Goal: Information Seeking & Learning: Find specific fact

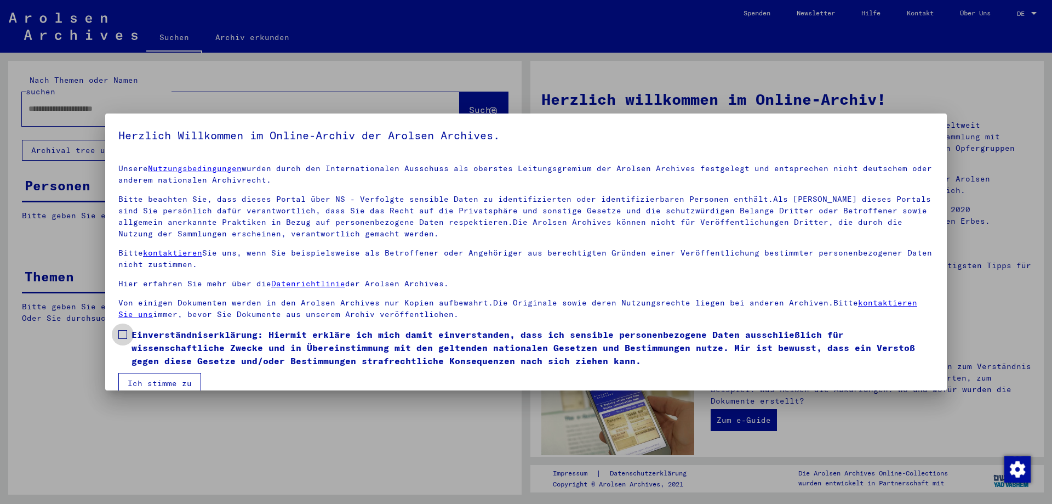
click at [121, 333] on span at bounding box center [122, 334] width 9 height 9
click at [159, 381] on button "Ich stimme zu" at bounding box center [159, 383] width 83 height 21
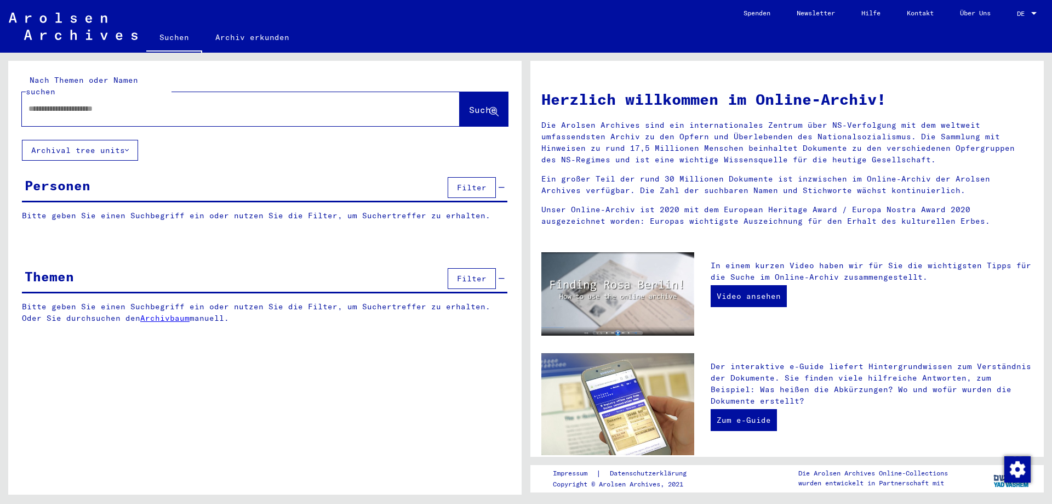
click at [1037, 10] on div at bounding box center [1034, 14] width 10 height 8
click at [1008, 16] on span "English" at bounding box center [1006, 19] width 27 height 8
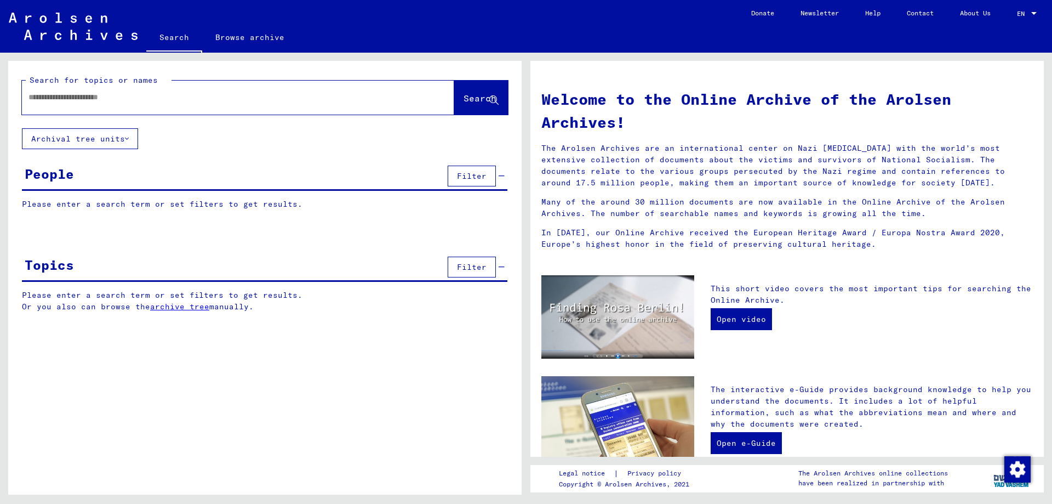
click at [115, 99] on input "text" at bounding box center [224, 98] width 393 height 12
type input "*******"
click at [464, 95] on span "Search" at bounding box center [480, 98] width 33 height 11
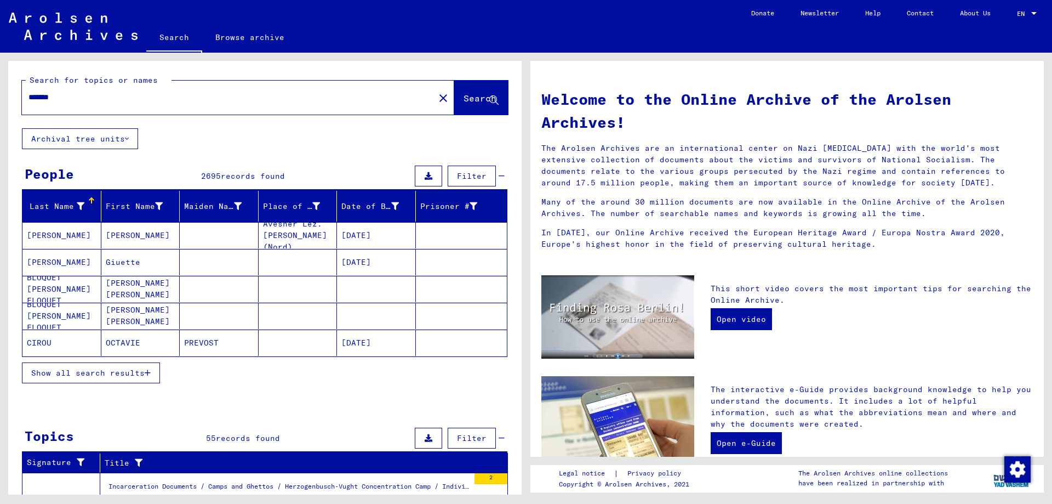
click at [111, 375] on span "Show all search results" at bounding box center [87, 373] width 113 height 10
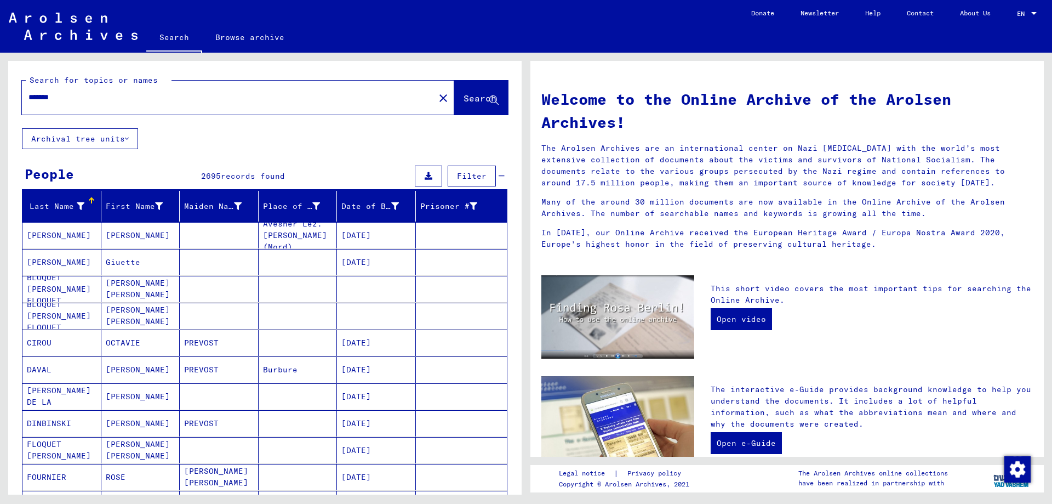
click at [466, 178] on span "Filter" at bounding box center [472, 176] width 30 height 10
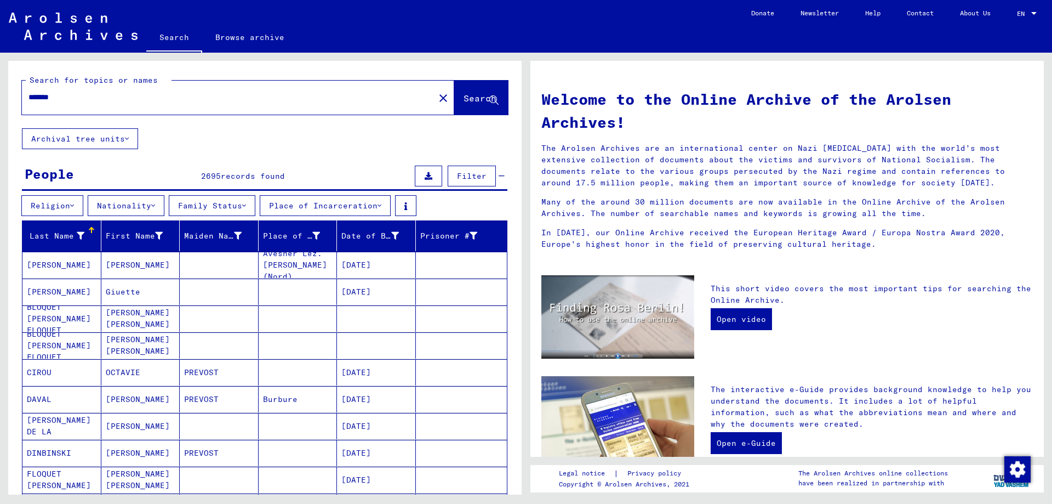
click at [155, 202] on icon at bounding box center [153, 206] width 4 height 8
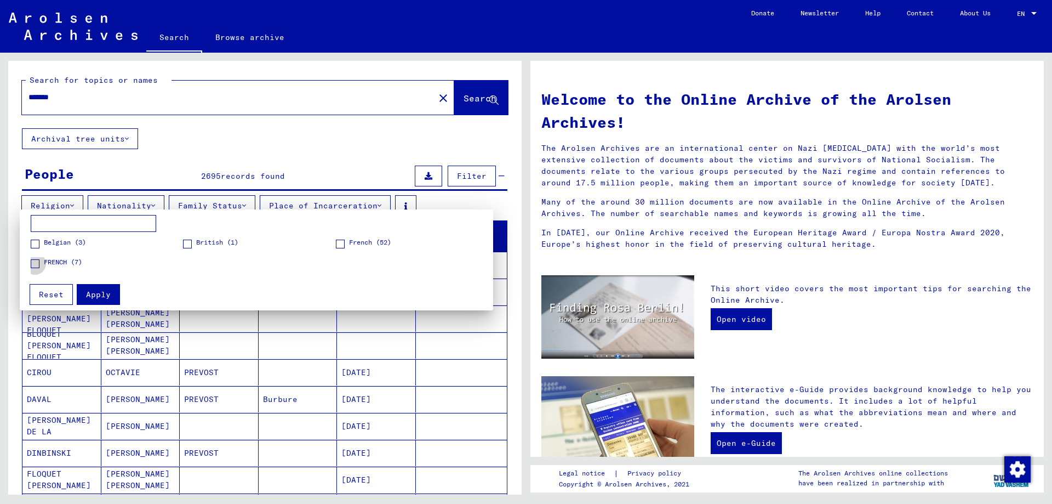
click at [65, 265] on span "FRENCH (7)" at bounding box center [63, 262] width 38 height 10
click at [362, 242] on span "French (52)" at bounding box center [370, 242] width 42 height 10
click at [98, 291] on span "Apply" at bounding box center [98, 294] width 25 height 10
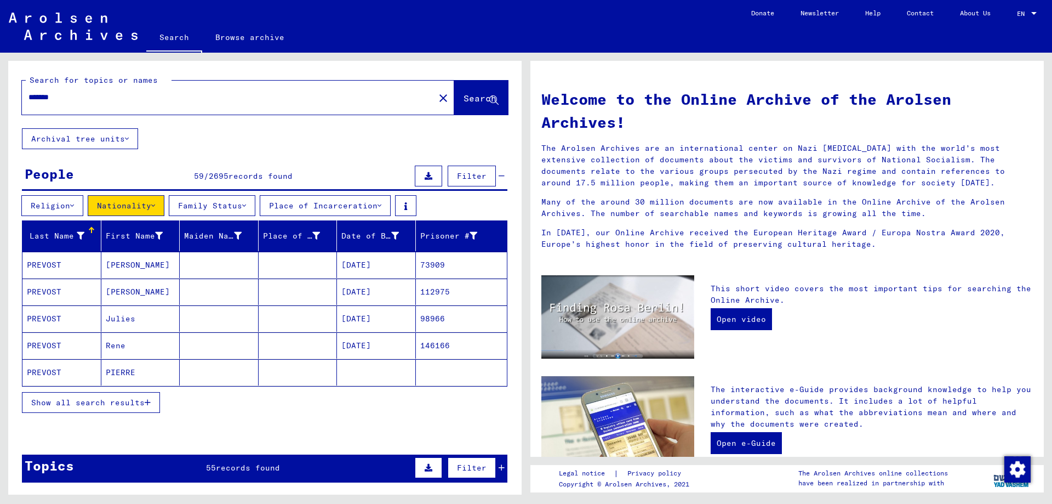
click at [116, 405] on span "Show all search results" at bounding box center [87, 402] width 113 height 10
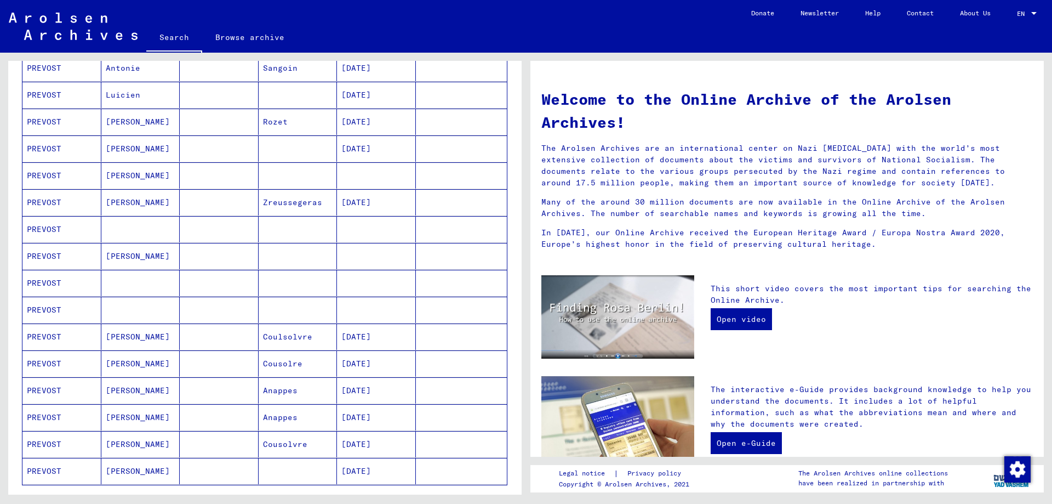
scroll to position [493, 0]
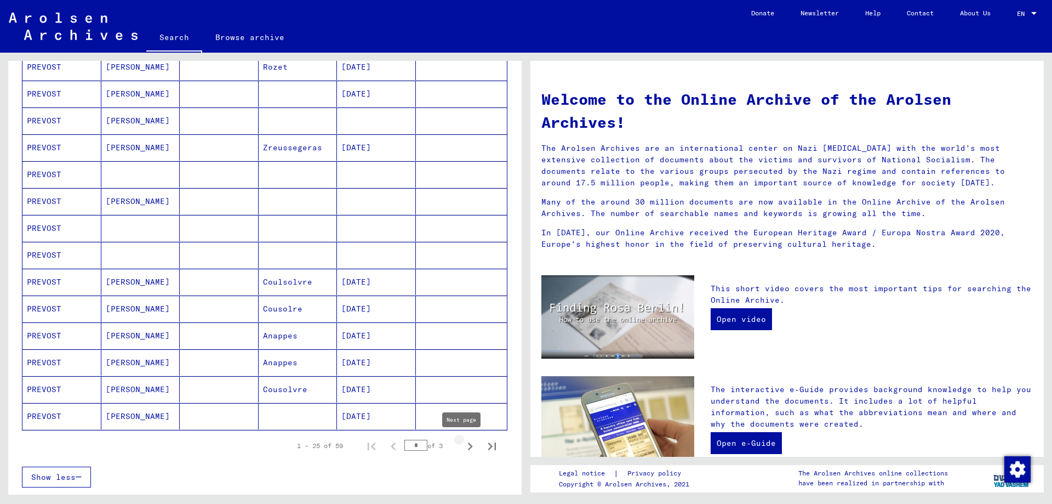
click at [468, 446] on icon "Next page" at bounding box center [470, 446] width 5 height 8
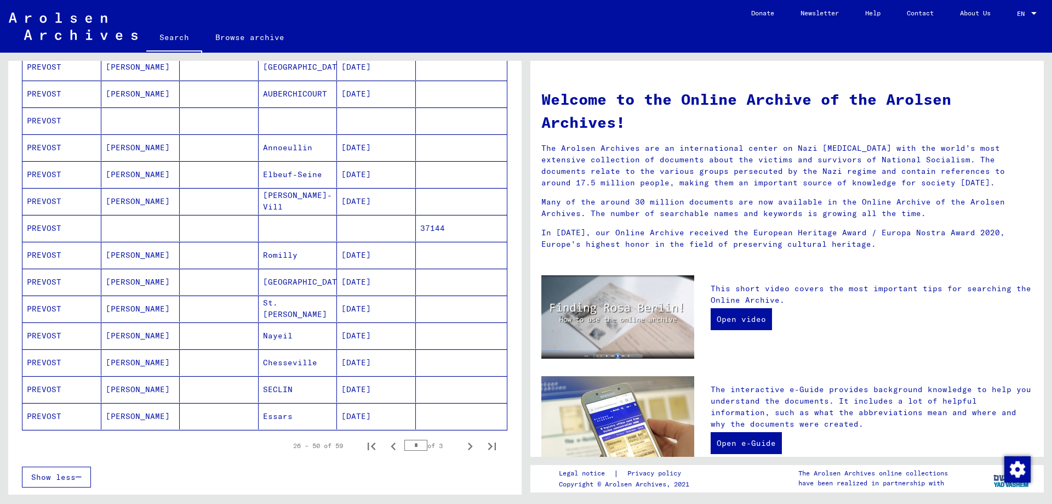
click at [61, 307] on mat-cell "PREVOST" at bounding box center [61, 308] width 79 height 26
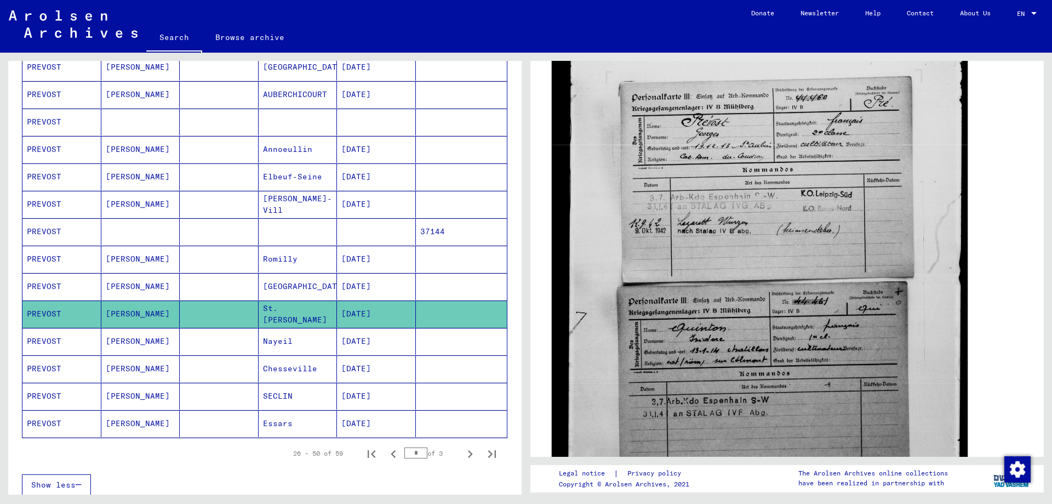
scroll to position [274, 0]
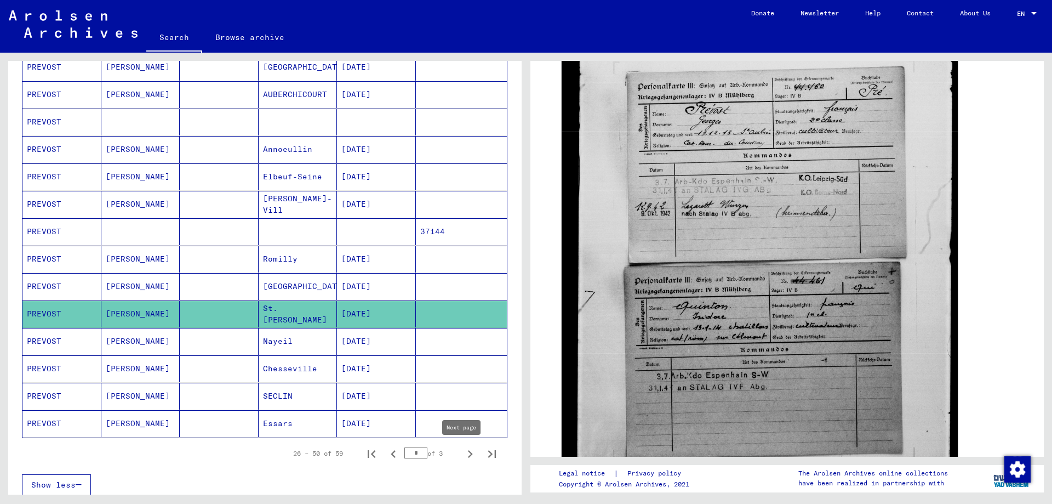
click at [468, 452] on icon "Next page" at bounding box center [470, 454] width 5 height 8
type input "*"
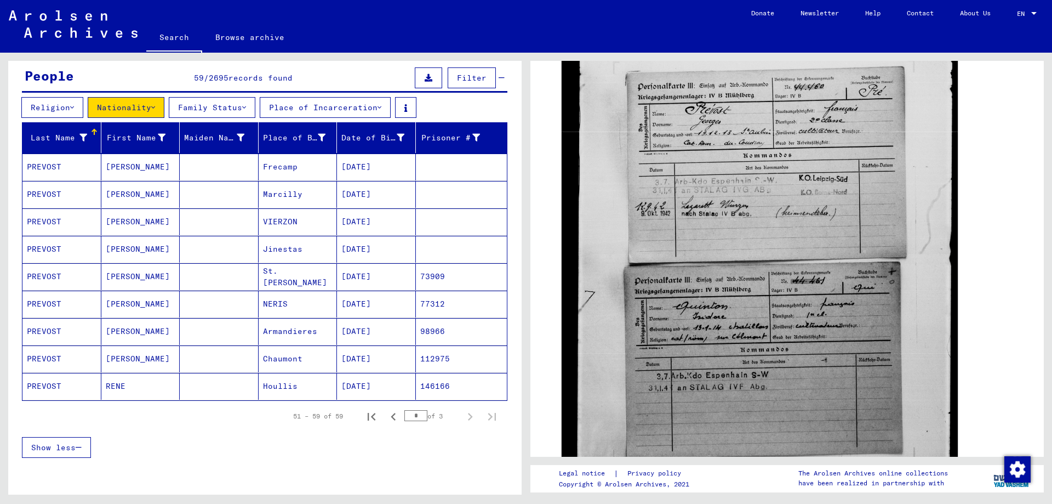
scroll to position [0, 0]
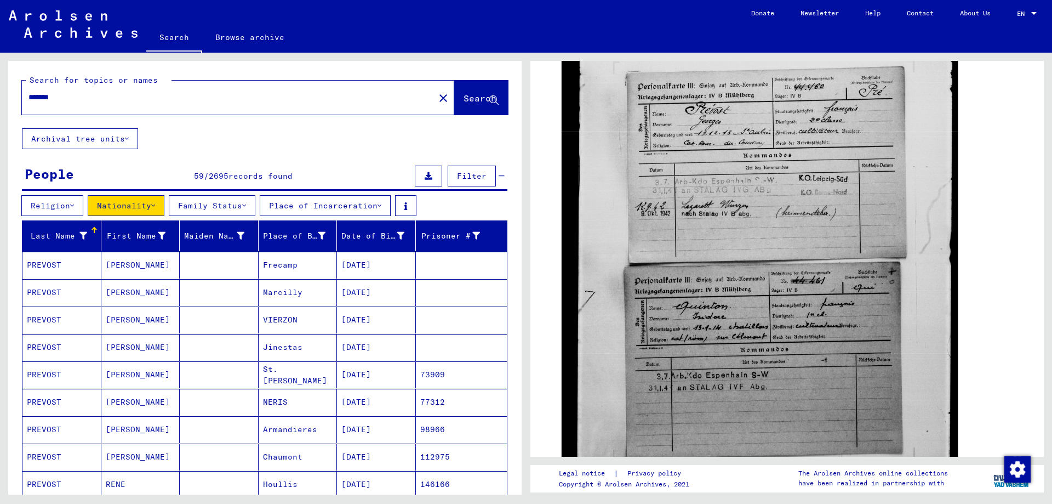
click at [57, 98] on input "*******" at bounding box center [228, 98] width 400 height 12
click at [464, 96] on span "Search" at bounding box center [480, 98] width 33 height 11
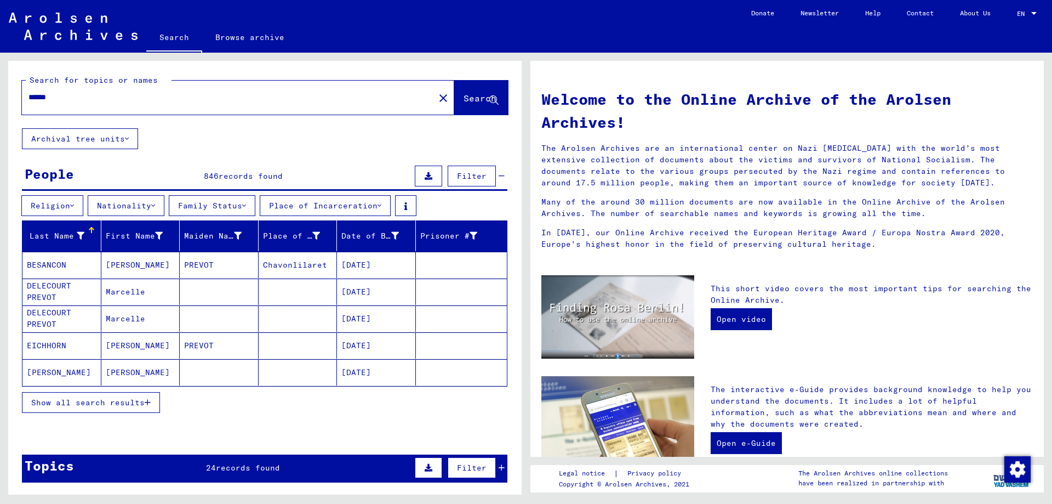
click at [130, 204] on button "Nationality" at bounding box center [126, 205] width 77 height 21
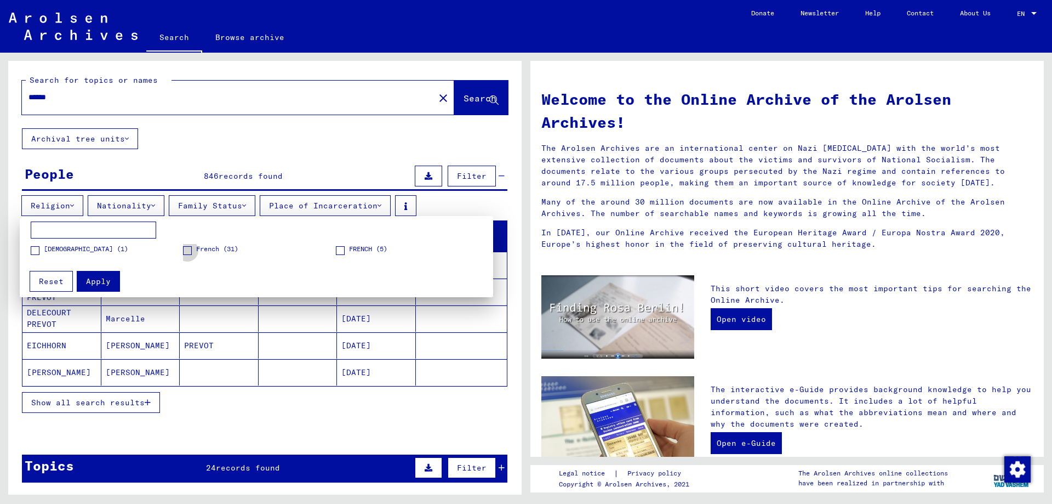
click at [220, 245] on span "French (31)" at bounding box center [217, 249] width 42 height 10
click at [365, 247] on span "FRENCH (5)" at bounding box center [368, 249] width 38 height 10
click at [102, 277] on span "Apply" at bounding box center [98, 281] width 25 height 10
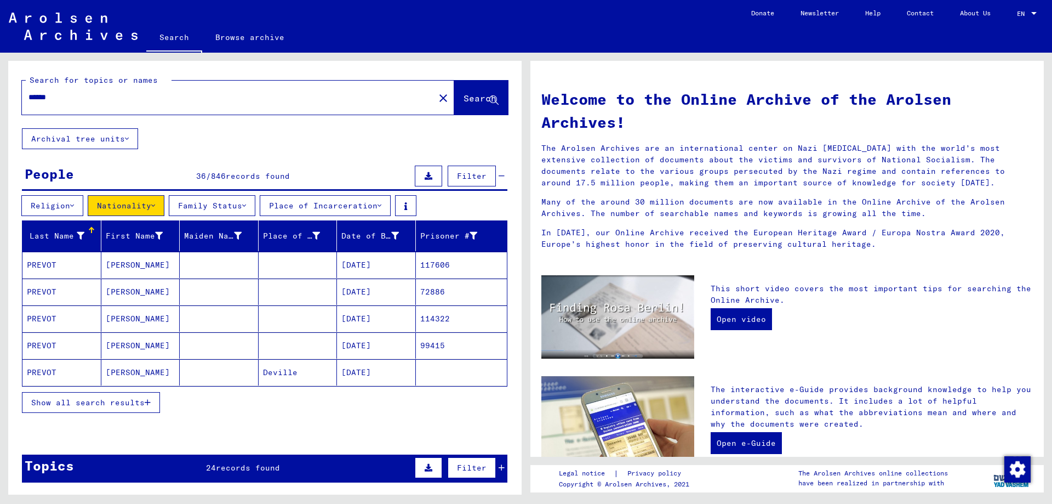
click at [132, 402] on span "Show all search results" at bounding box center [87, 402] width 113 height 10
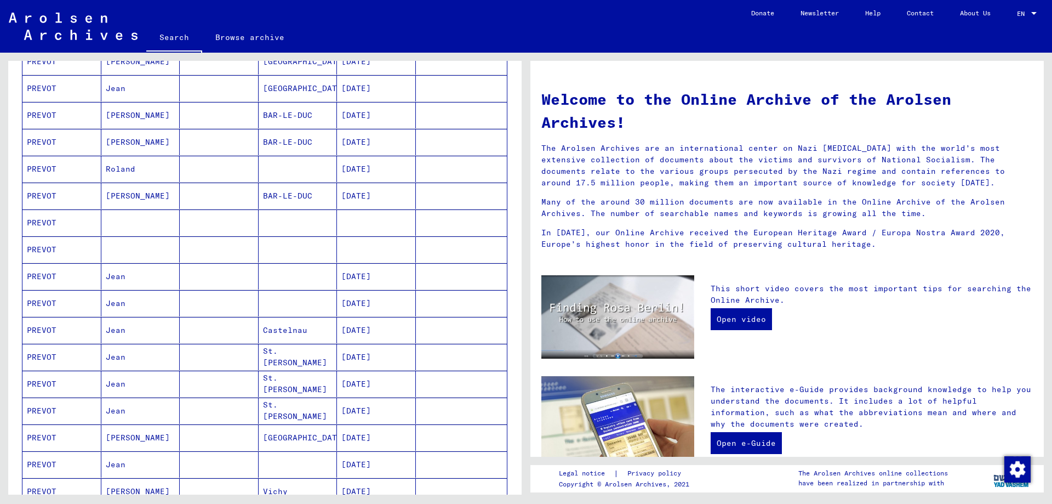
scroll to position [384, 0]
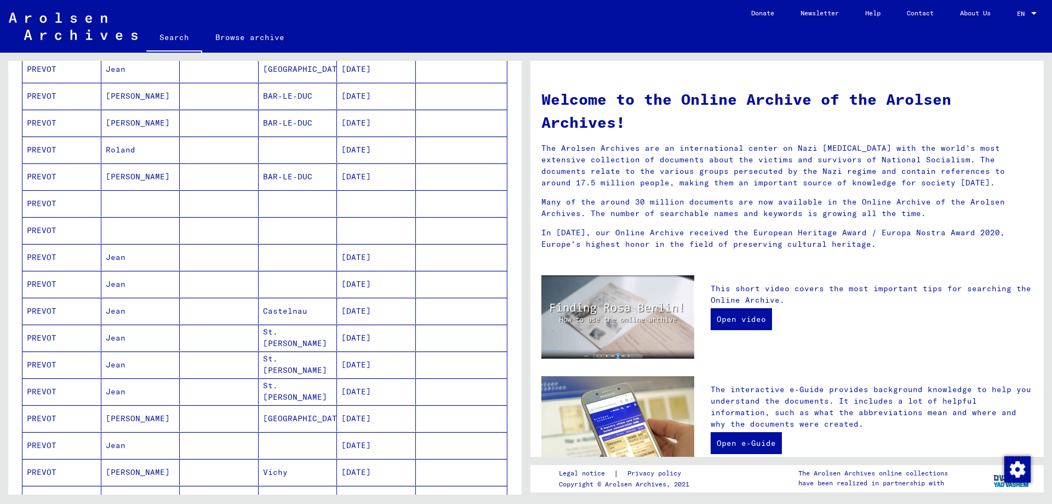
click at [44, 414] on mat-cell "PREVOT" at bounding box center [61, 418] width 79 height 26
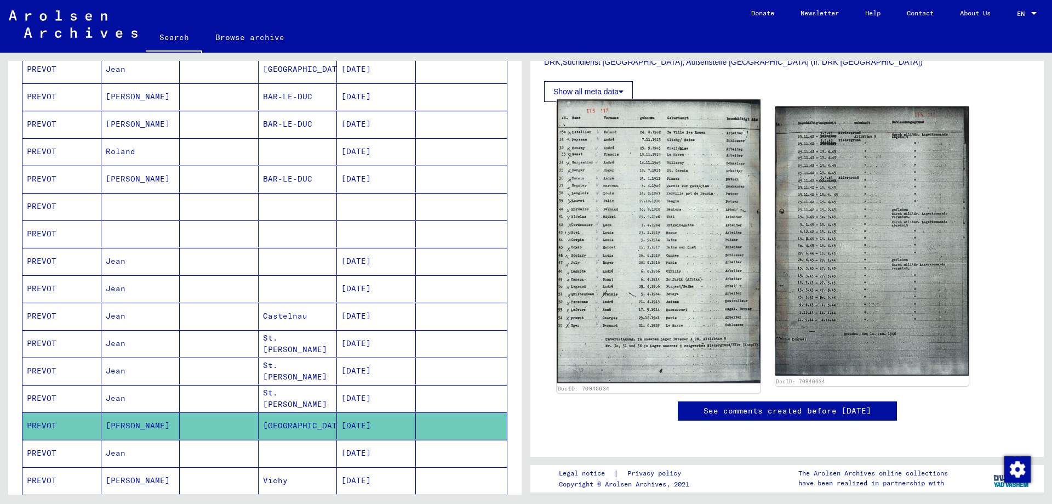
scroll to position [384, 0]
click at [680, 238] on img at bounding box center [658, 241] width 203 height 284
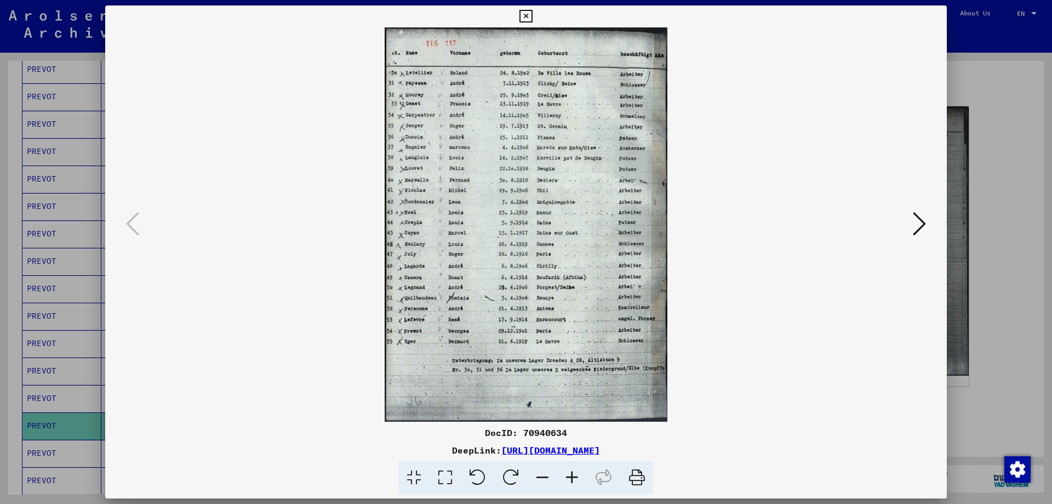
click at [571, 474] on icon at bounding box center [572, 477] width 30 height 33
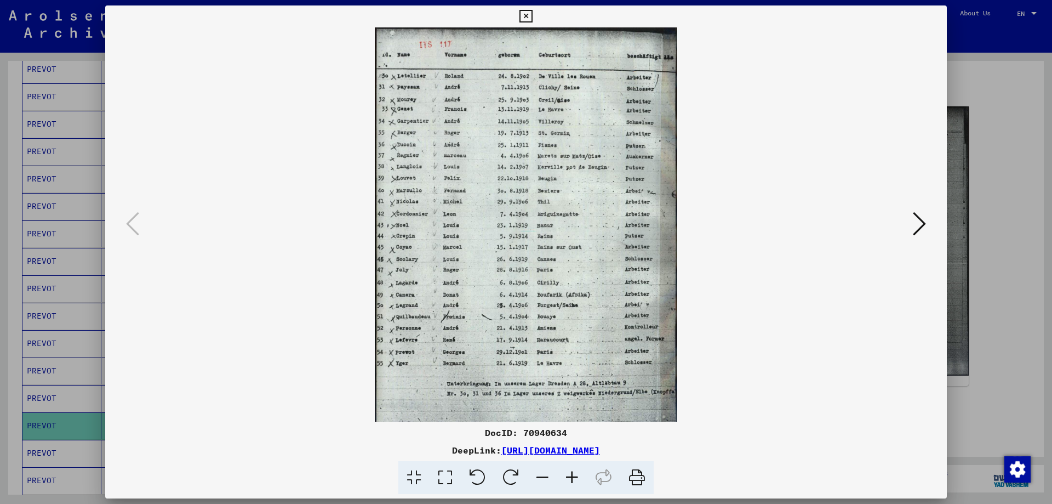
click at [570, 475] on icon at bounding box center [572, 477] width 30 height 33
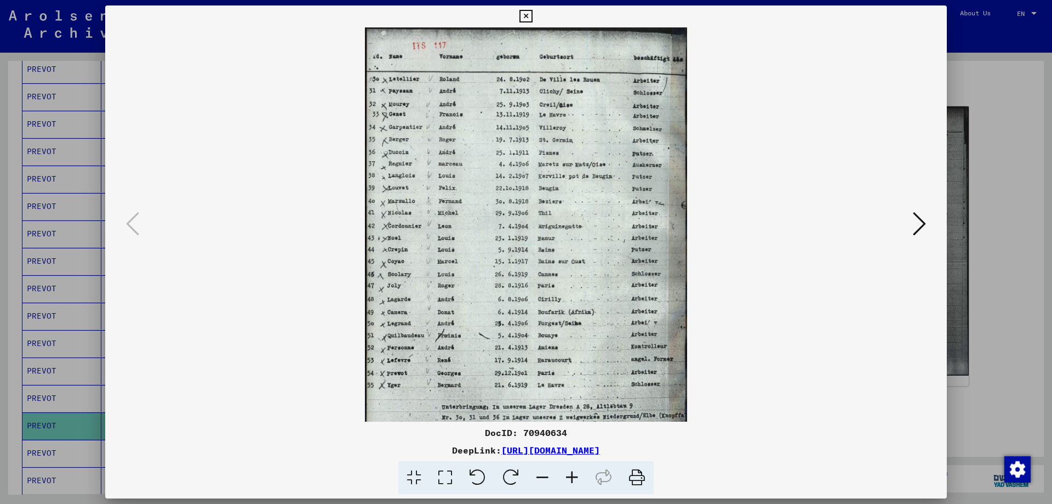
click at [570, 475] on icon at bounding box center [572, 477] width 30 height 33
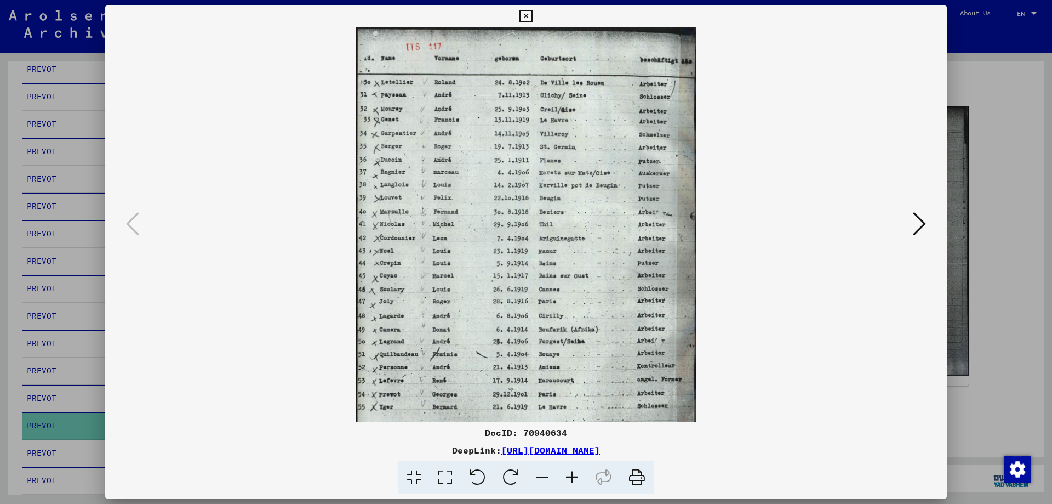
click at [918, 220] on icon at bounding box center [919, 223] width 13 height 26
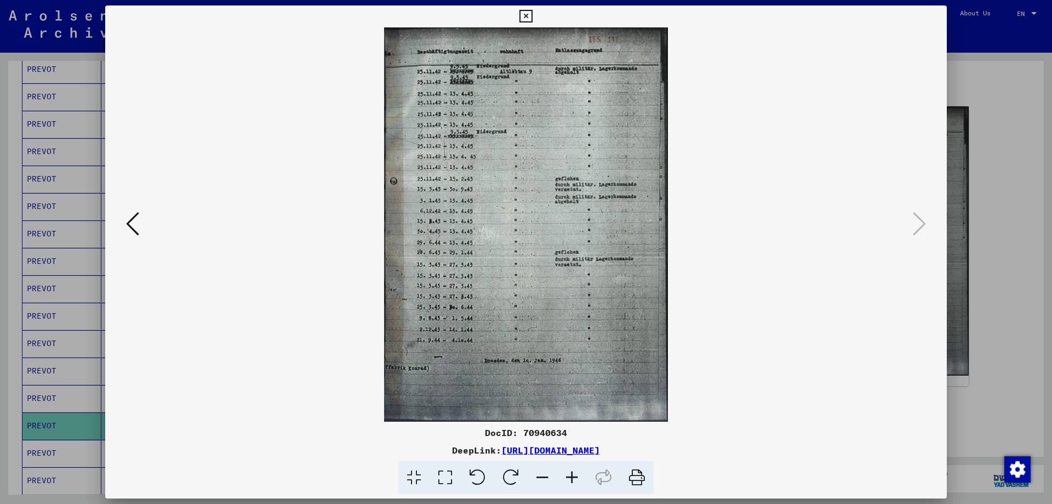
click at [130, 223] on icon at bounding box center [132, 223] width 13 height 26
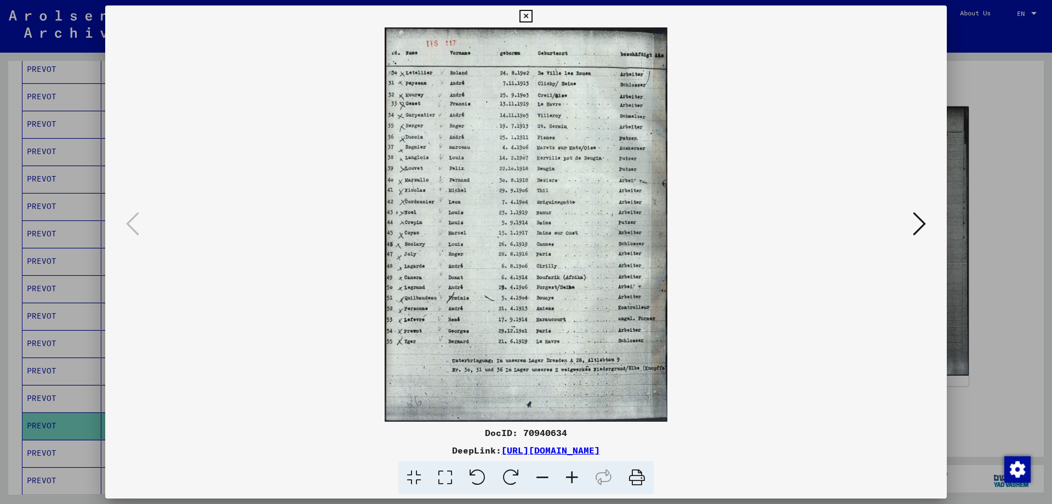
click at [922, 222] on icon at bounding box center [919, 223] width 13 height 26
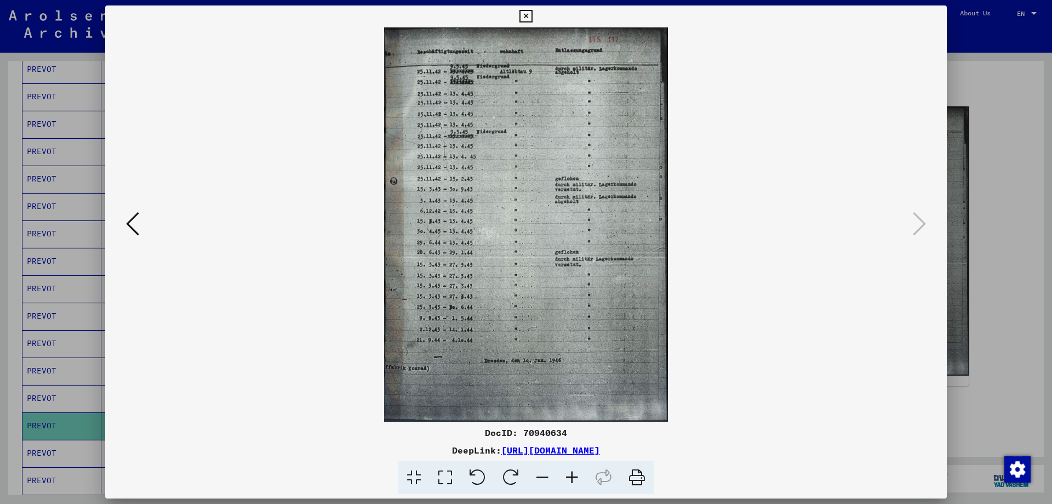
click at [527, 10] on icon at bounding box center [526, 16] width 13 height 13
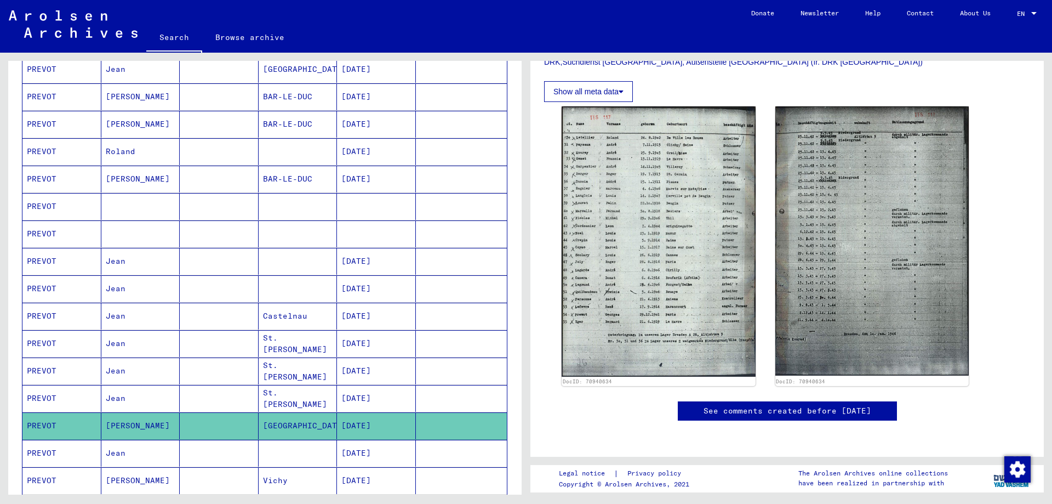
click at [51, 478] on icon at bounding box center [45, 460] width 27 height 44
click at [52, 478] on icon at bounding box center [45, 460] width 27 height 44
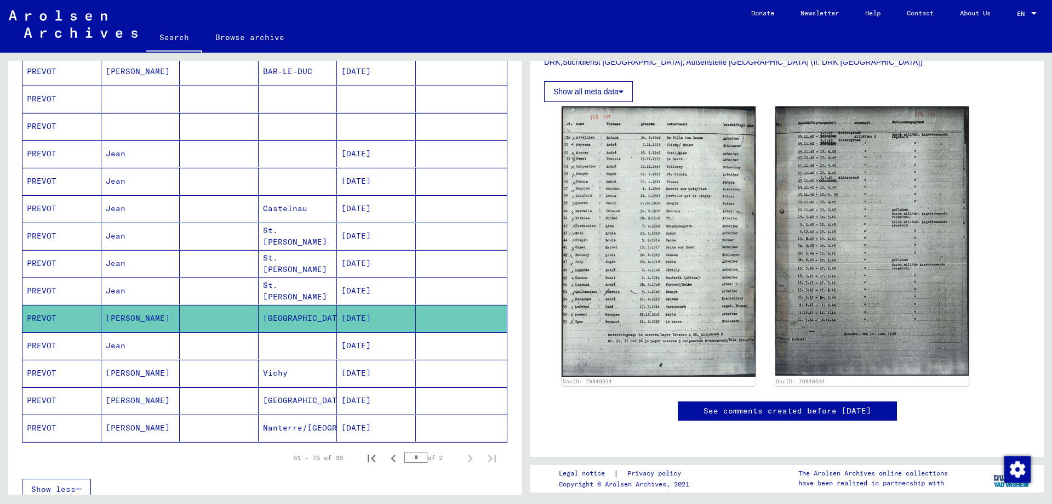
scroll to position [497, 0]
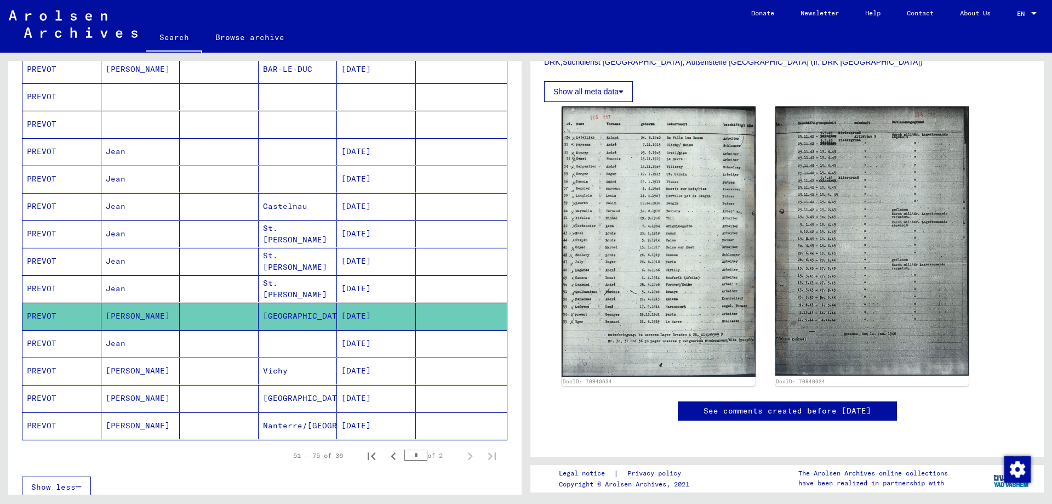
click at [361, 369] on mat-cell "[DATE]" at bounding box center [376, 370] width 79 height 27
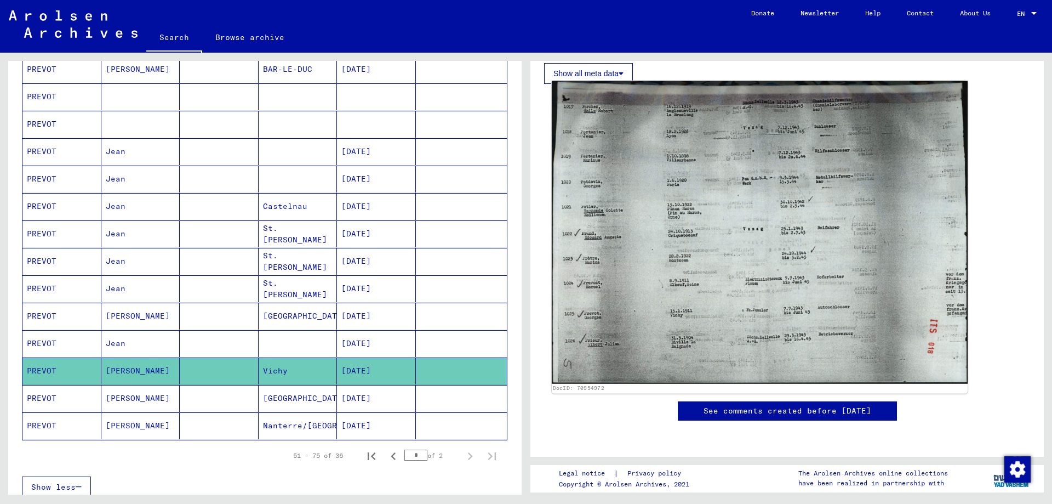
scroll to position [329, 0]
click at [698, 243] on img at bounding box center [760, 232] width 416 height 303
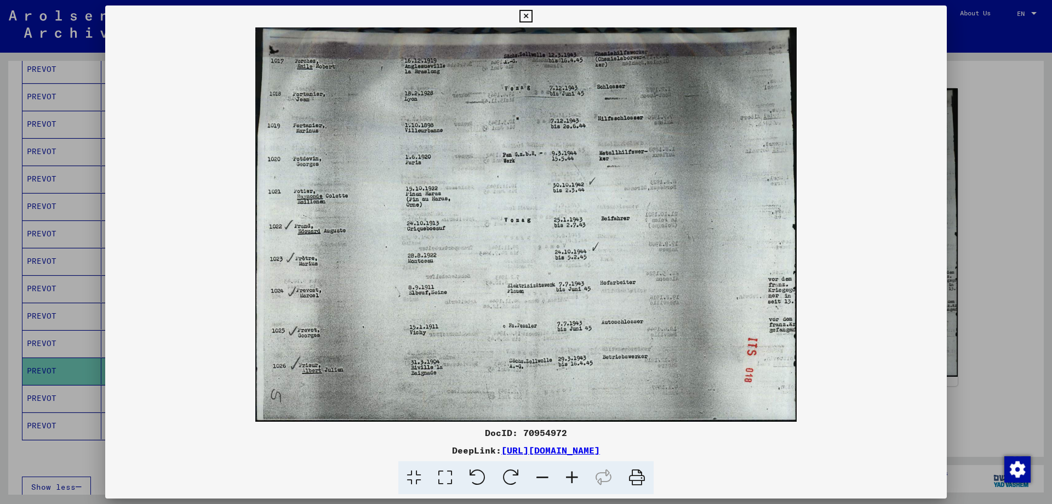
click at [527, 15] on icon at bounding box center [526, 16] width 13 height 13
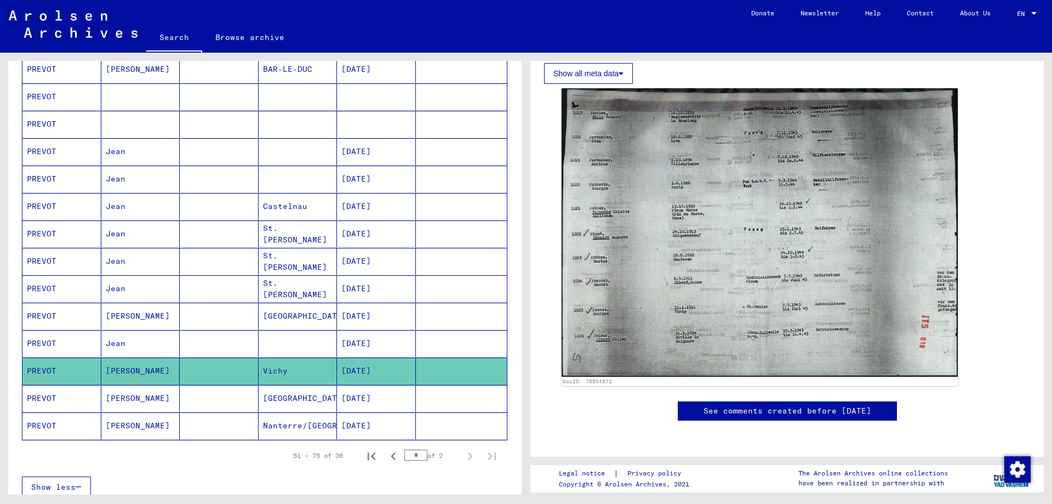
click at [438, 452] on div "* of 2" at bounding box center [431, 455] width 55 height 10
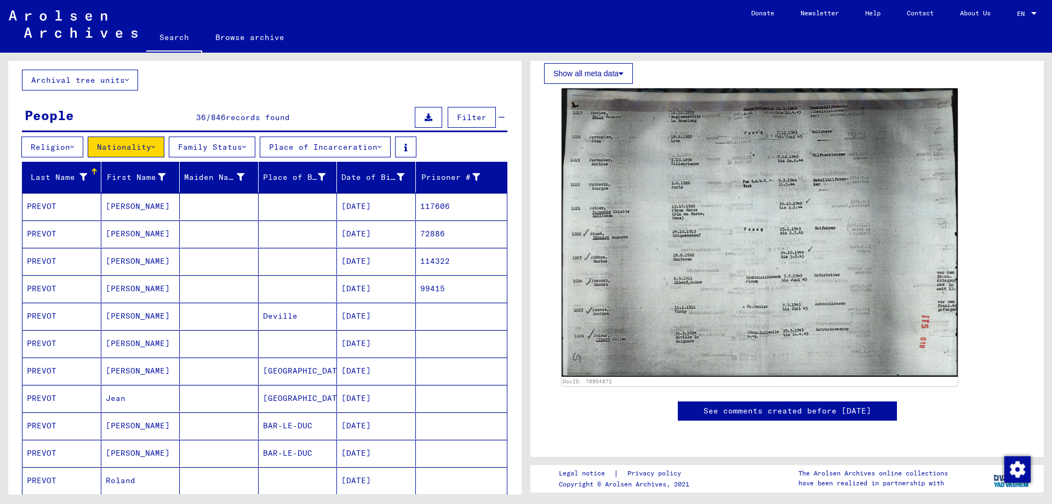
scroll to position [0, 0]
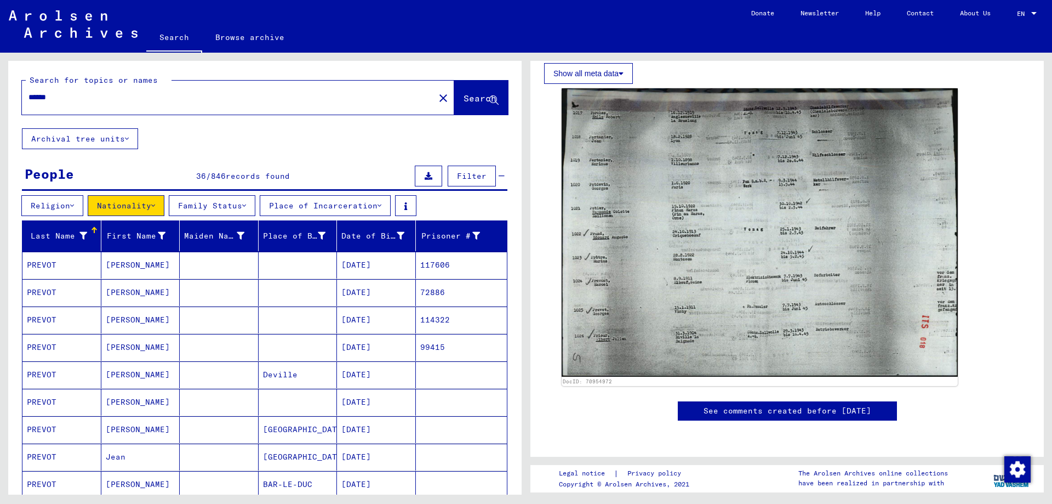
click at [91, 95] on input "******" at bounding box center [228, 98] width 400 height 12
click at [65, 94] on input "**********" at bounding box center [228, 98] width 400 height 12
type input "**********"
click at [454, 91] on button "Search" at bounding box center [481, 98] width 54 height 34
